Goal: Task Accomplishment & Management: Manage account settings

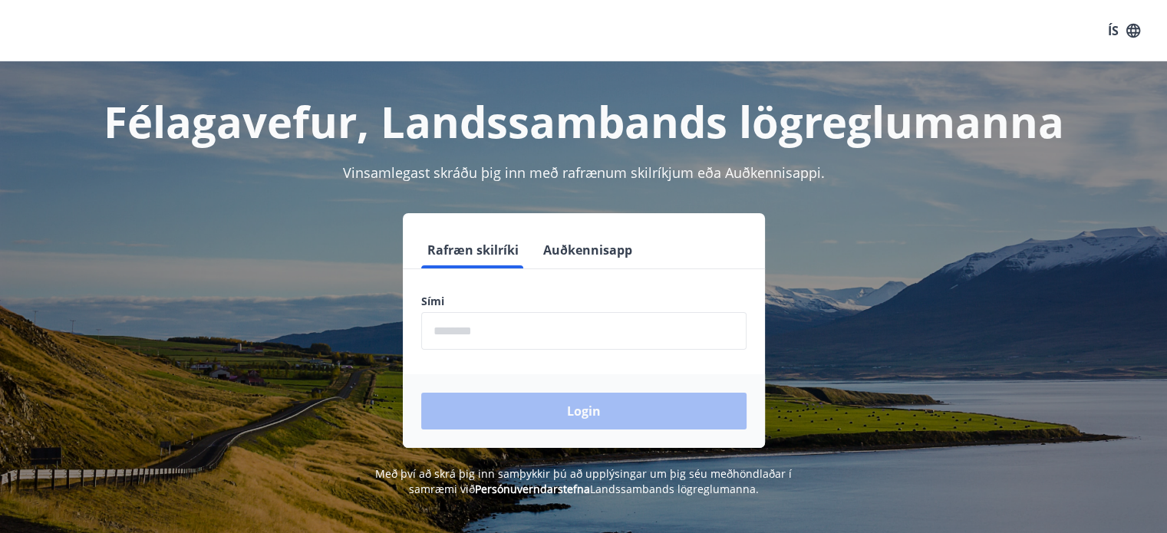
click at [450, 335] on input "phone" at bounding box center [583, 331] width 325 height 38
type input "********"
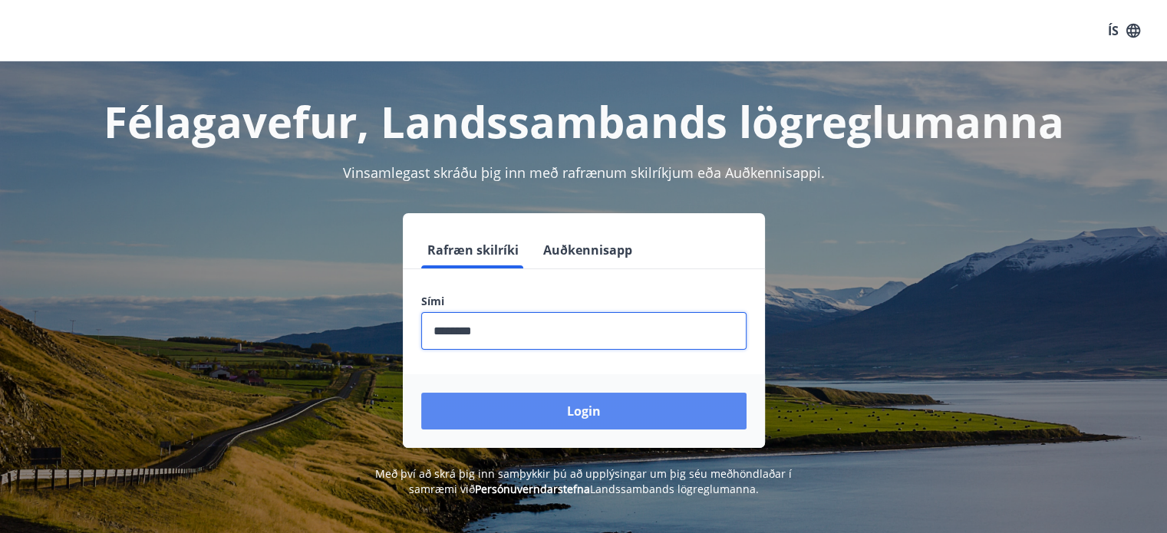
click at [569, 414] on button "Login" at bounding box center [583, 411] width 325 height 37
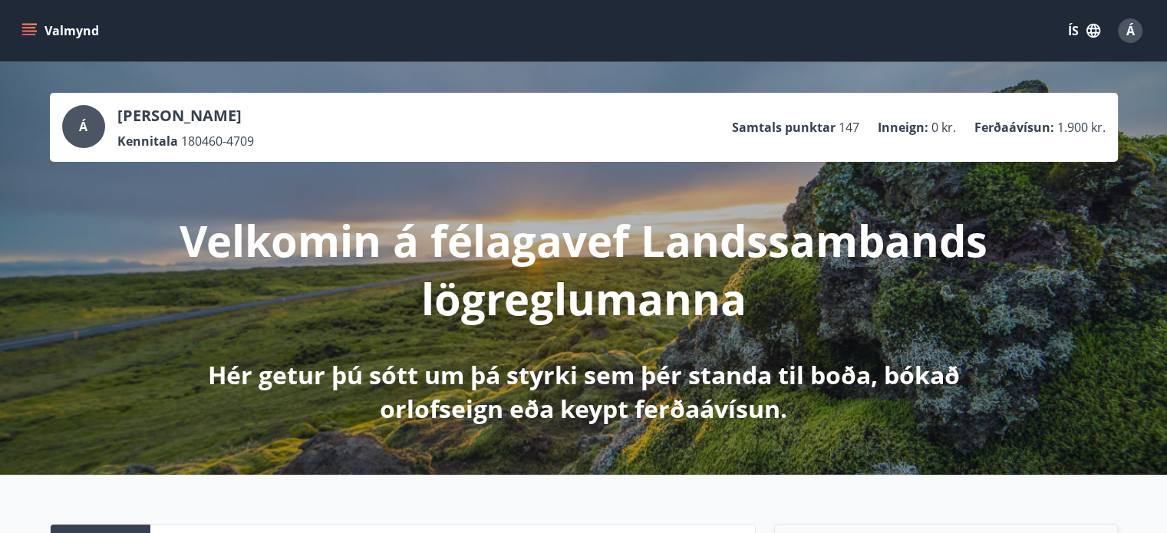
click at [29, 28] on icon "menu" at bounding box center [28, 30] width 15 height 15
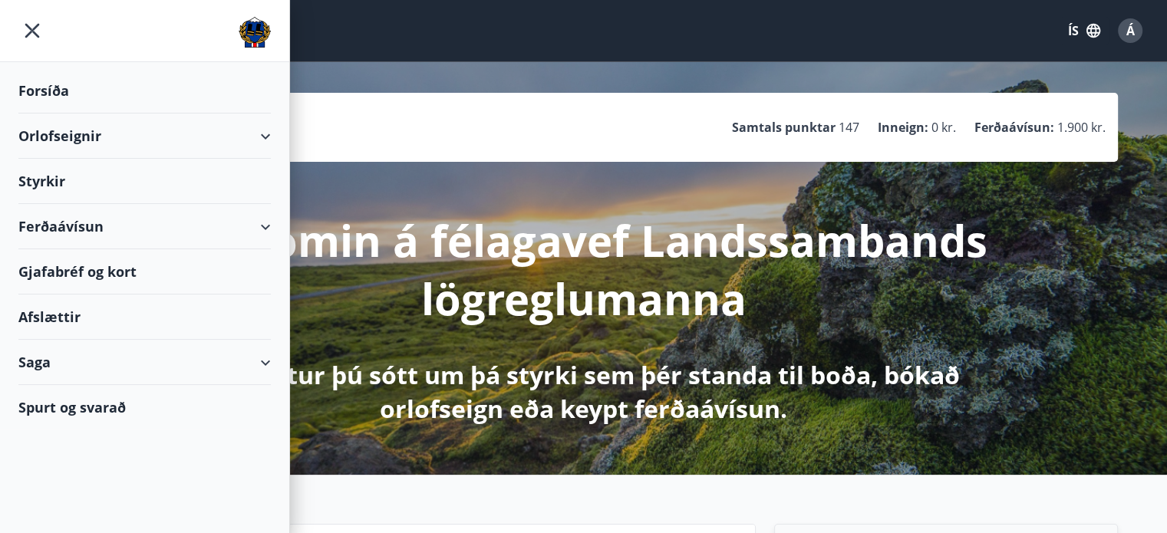
click at [61, 269] on div "Gjafabréf og kort" at bounding box center [144, 271] width 252 height 45
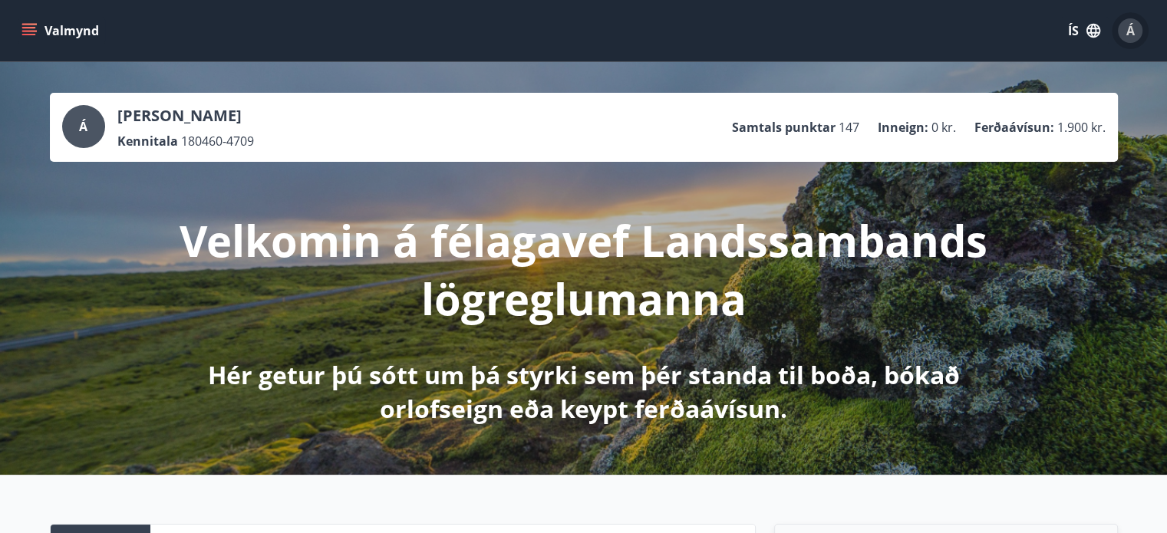
click at [1132, 31] on span "Á" at bounding box center [1130, 30] width 8 height 17
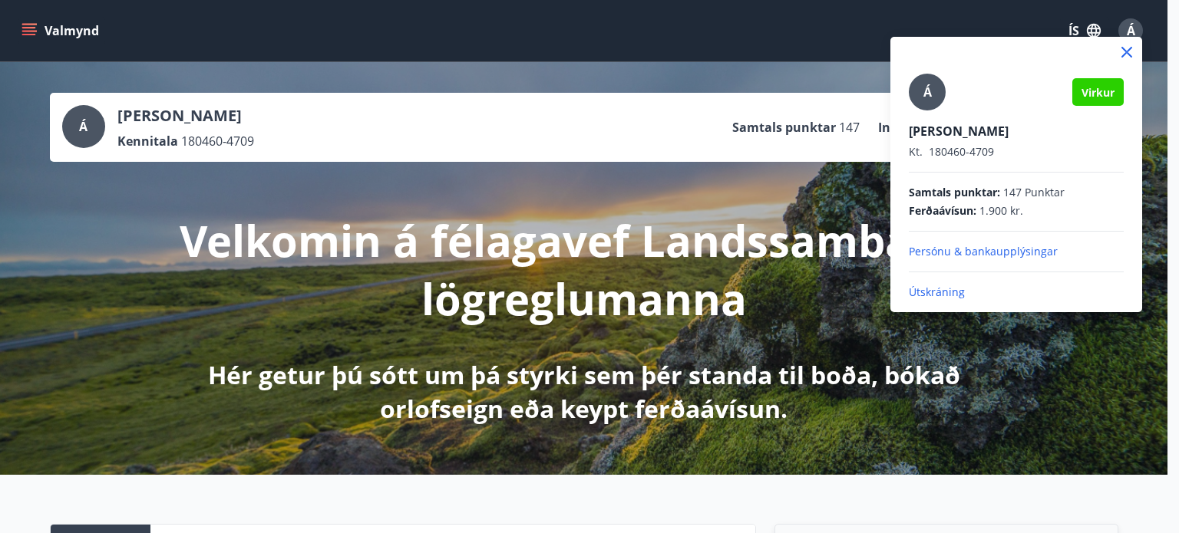
click at [942, 292] on p "Útskráning" at bounding box center [1015, 292] width 215 height 15
